Goal: Task Accomplishment & Management: Manage account settings

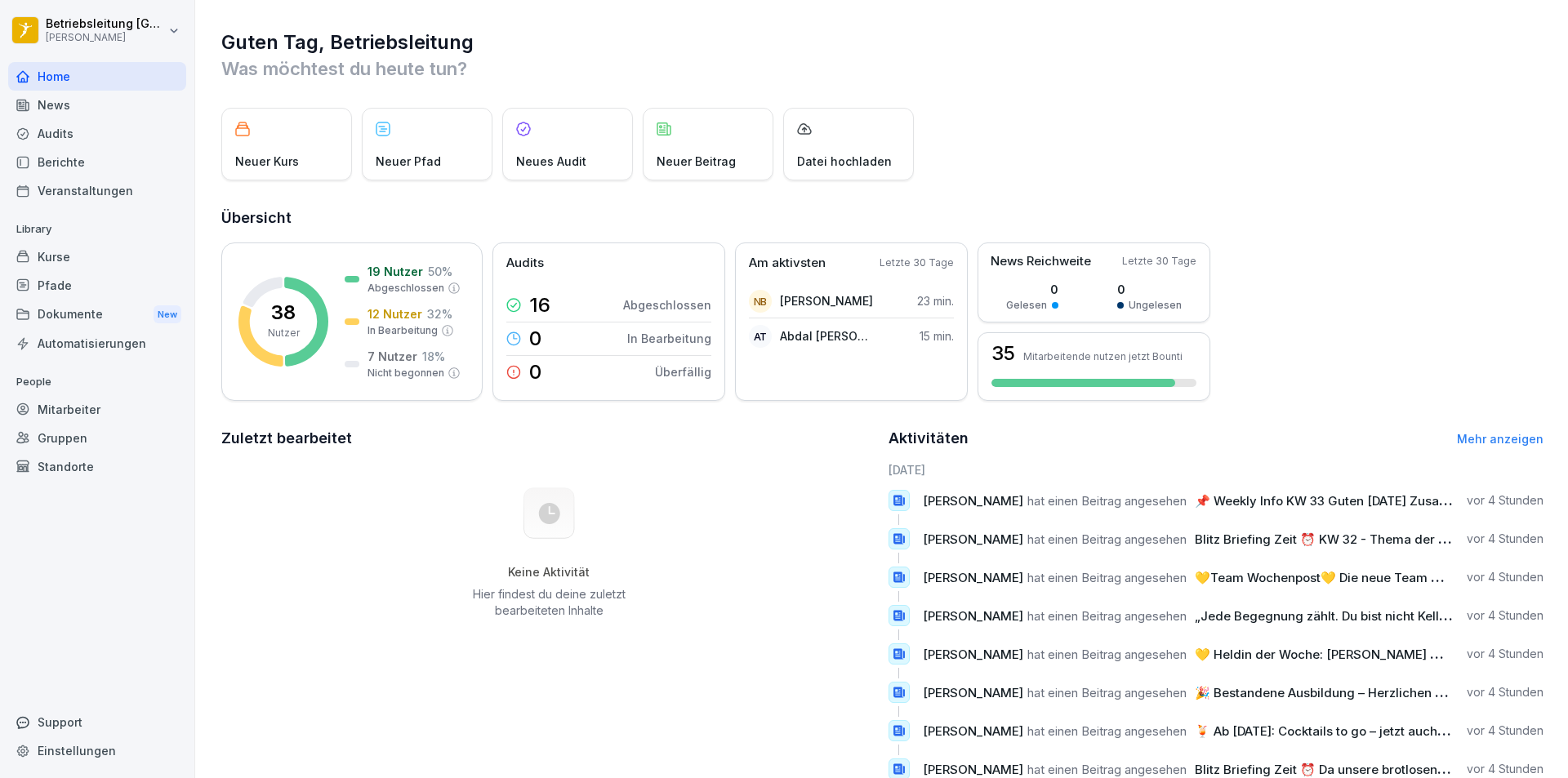
click at [118, 404] on div "Mitarbeiter" at bounding box center [97, 410] width 178 height 29
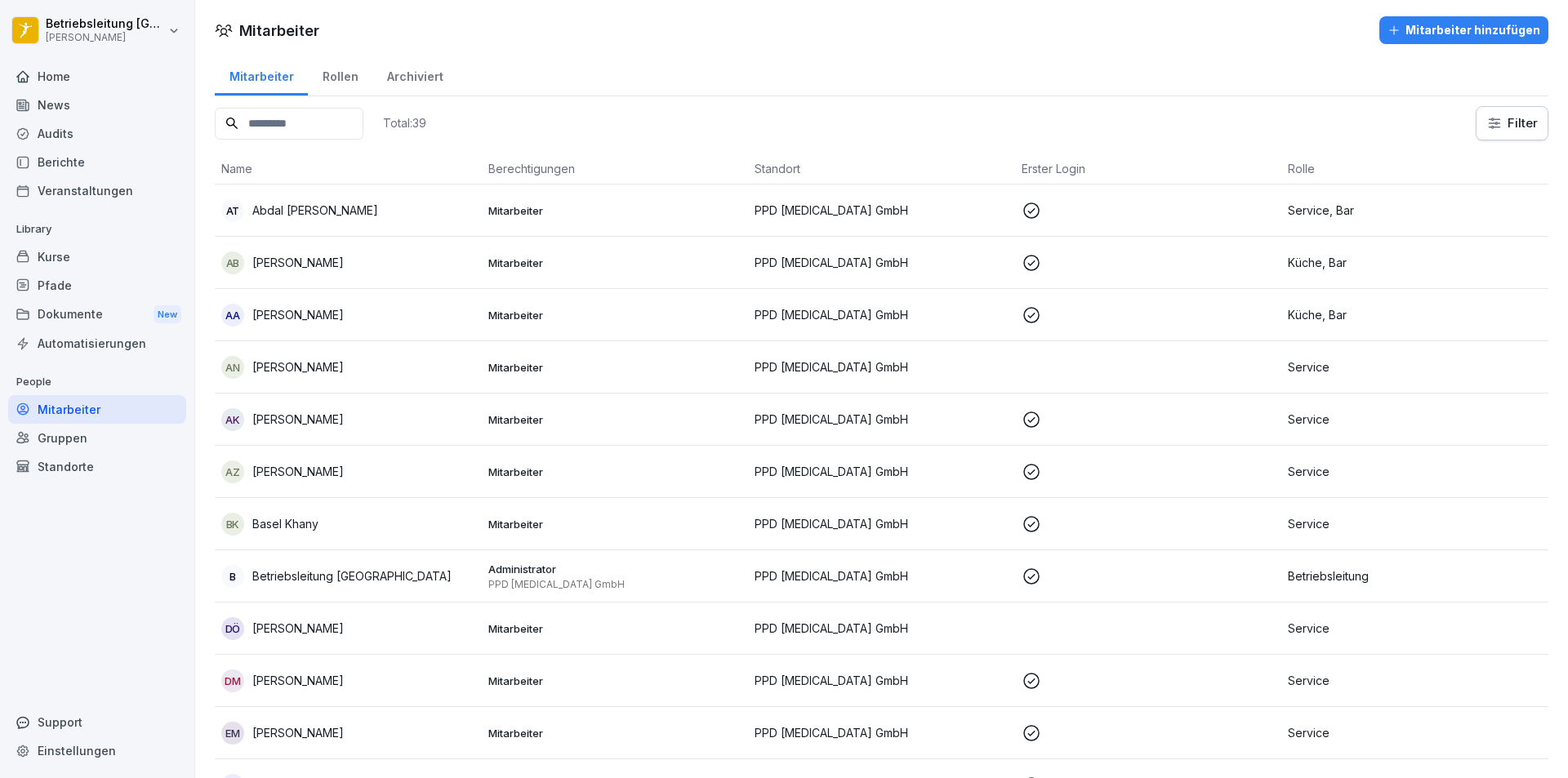
click at [361, 203] on div "AT Abdal [PERSON_NAME]" at bounding box center [348, 210] width 254 height 23
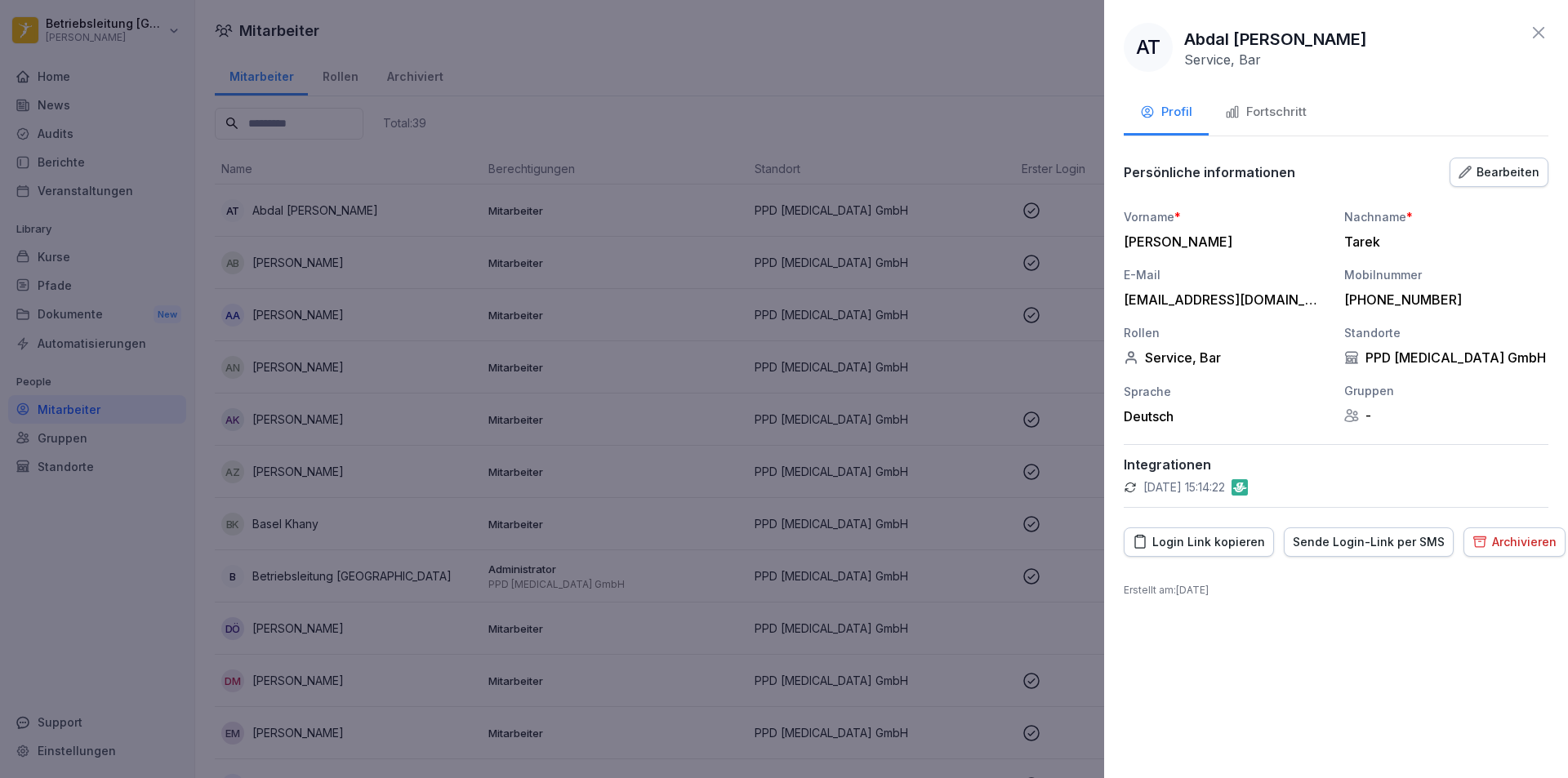
click at [1268, 109] on div "Fortschritt" at bounding box center [1266, 113] width 82 height 19
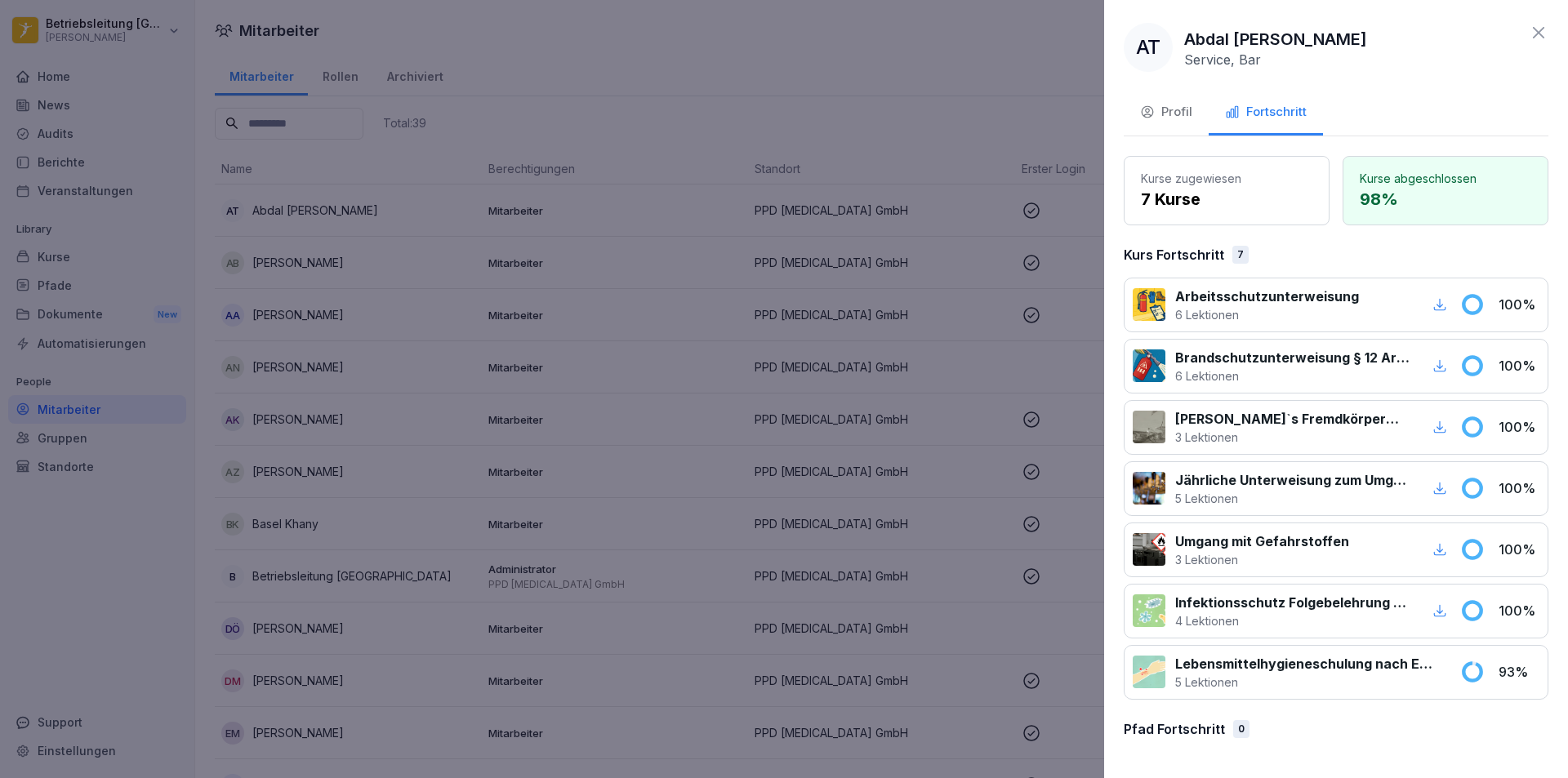
click at [1168, 105] on div "Profil" at bounding box center [1166, 113] width 52 height 19
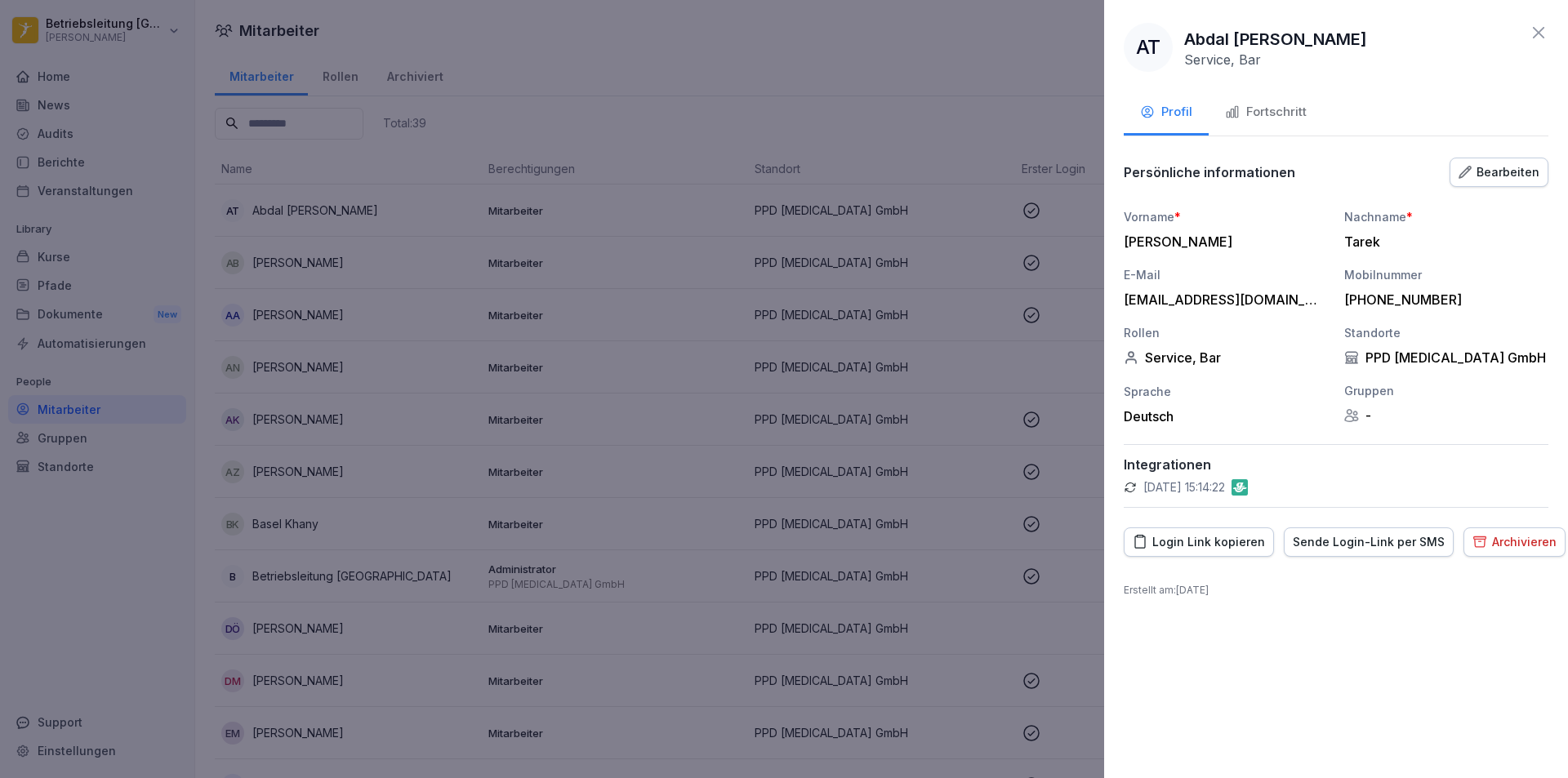
click at [555, 142] on div at bounding box center [784, 389] width 1568 height 778
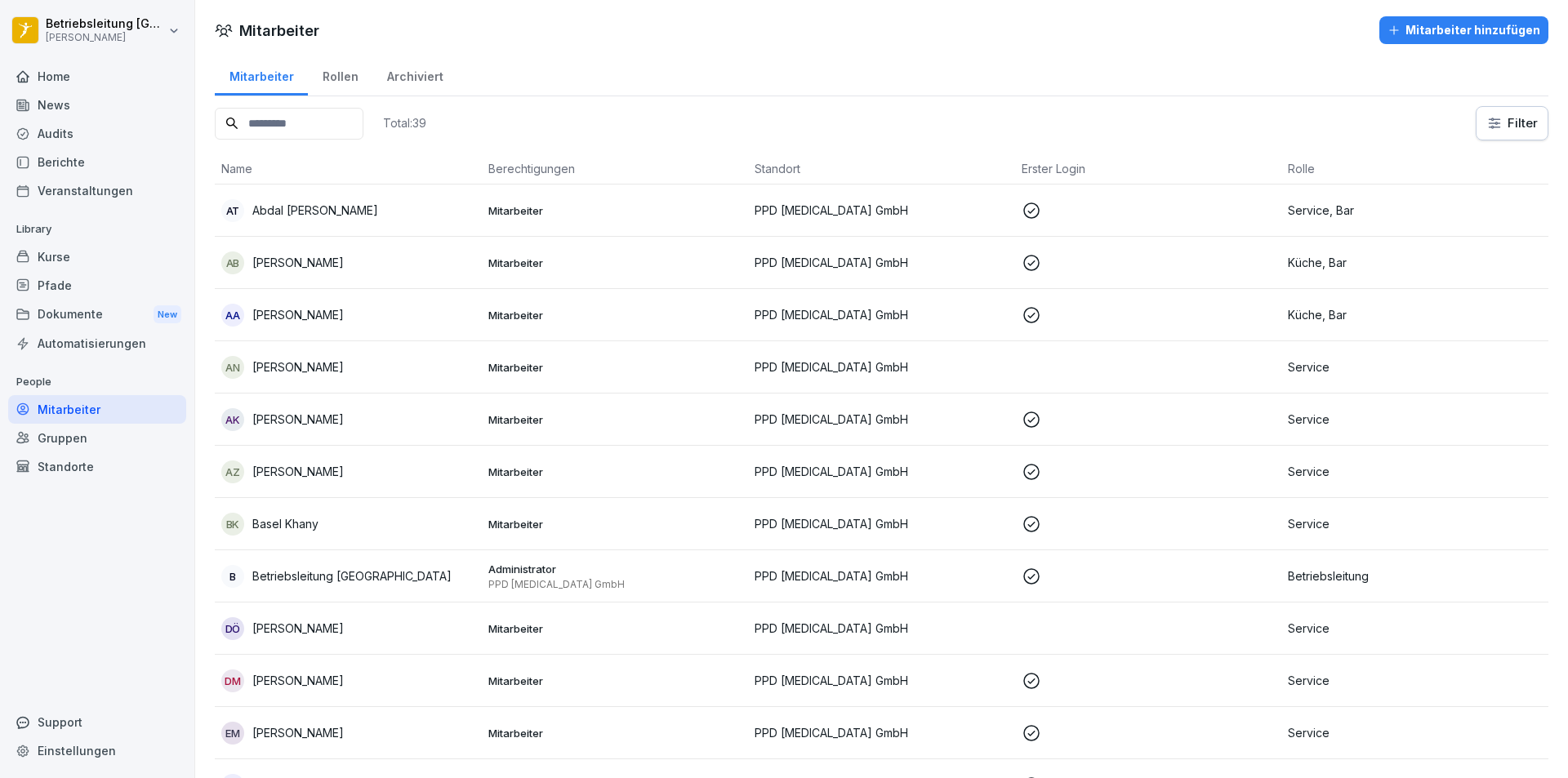
click at [132, 561] on div "Home News Audits Berichte Veranstaltungen Library Kurse Pfade Dokumente New Aut…" at bounding box center [97, 411] width 178 height 718
click at [146, 598] on div "Home News Audits Berichte Veranstaltungen Library Kurse Pfade Dokumente New Aut…" at bounding box center [97, 411] width 178 height 718
